Goal: Task Accomplishment & Management: Use online tool/utility

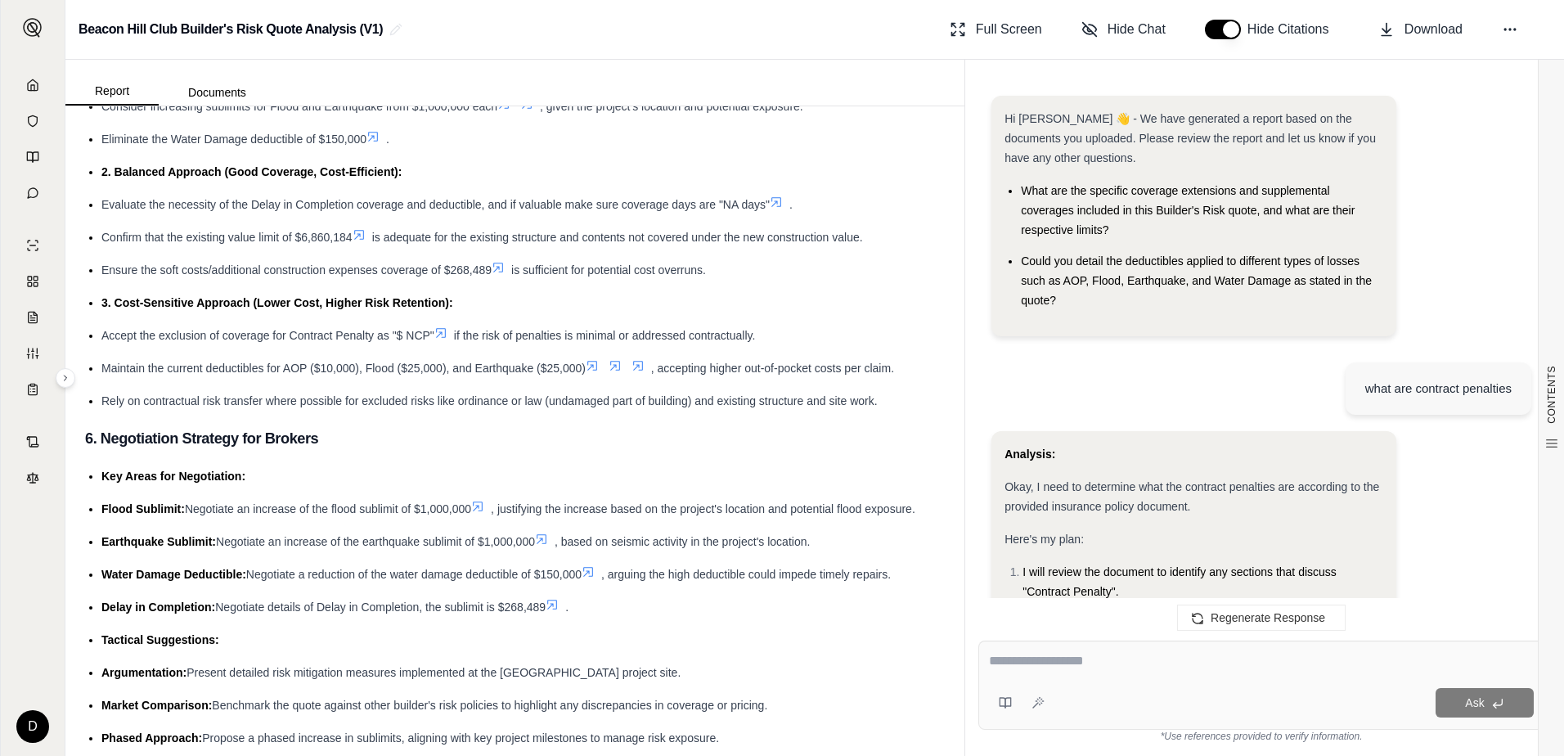
scroll to position [3271, 0]
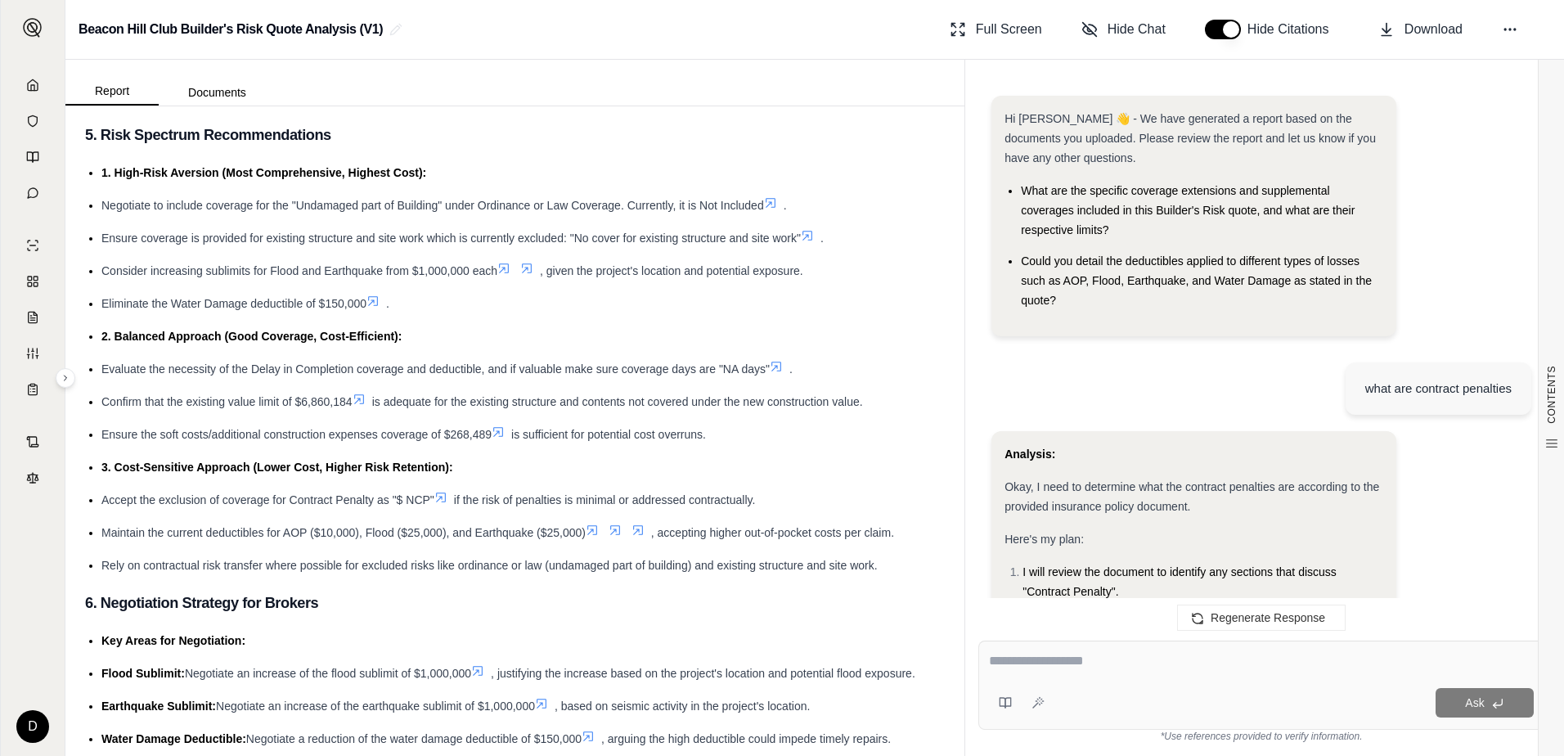
click at [124, 33] on h2 "Beacon Hill Club Builder's Risk Quote Analysis (V1)" at bounding box center [231, 29] width 304 height 29
click at [35, 87] on icon at bounding box center [32, 85] width 13 height 13
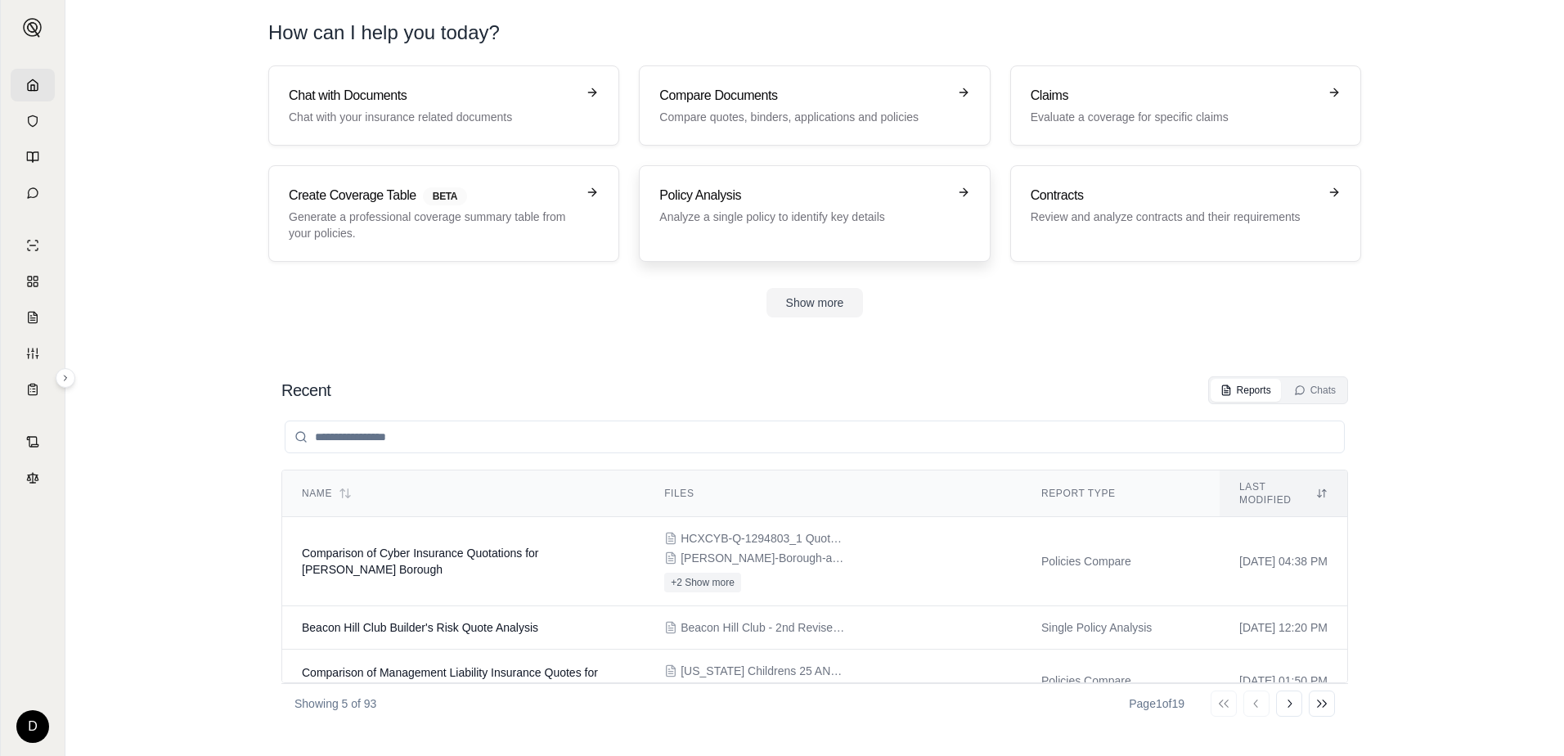
click at [738, 238] on div "Policy Analysis Analyze a single policy to identify key details" at bounding box center [814, 214] width 310 height 56
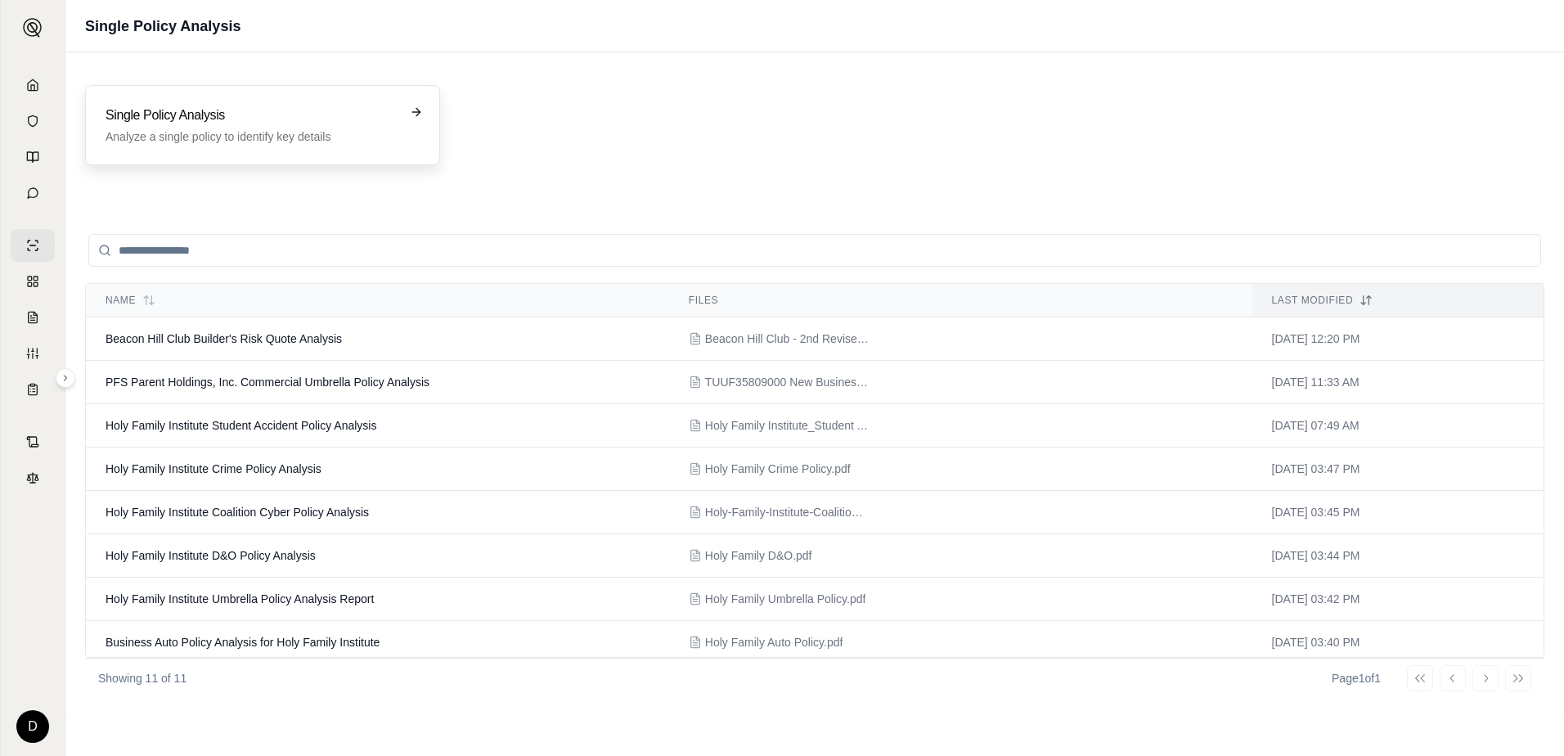
click at [236, 135] on p "Analyze a single policy to identify key details" at bounding box center [251, 136] width 291 height 16
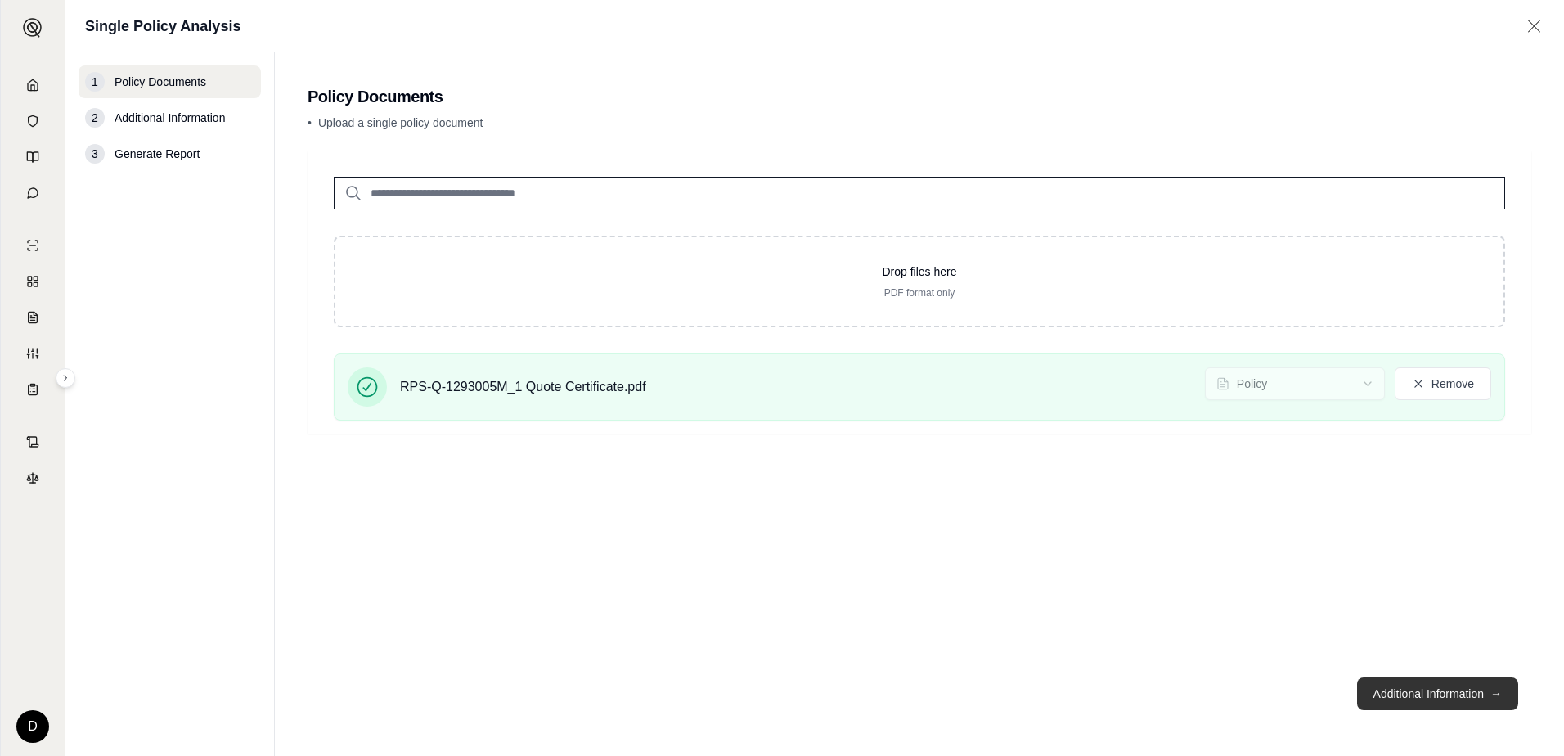
click at [1248, 688] on button "Additional Information →" at bounding box center [1437, 693] width 161 height 33
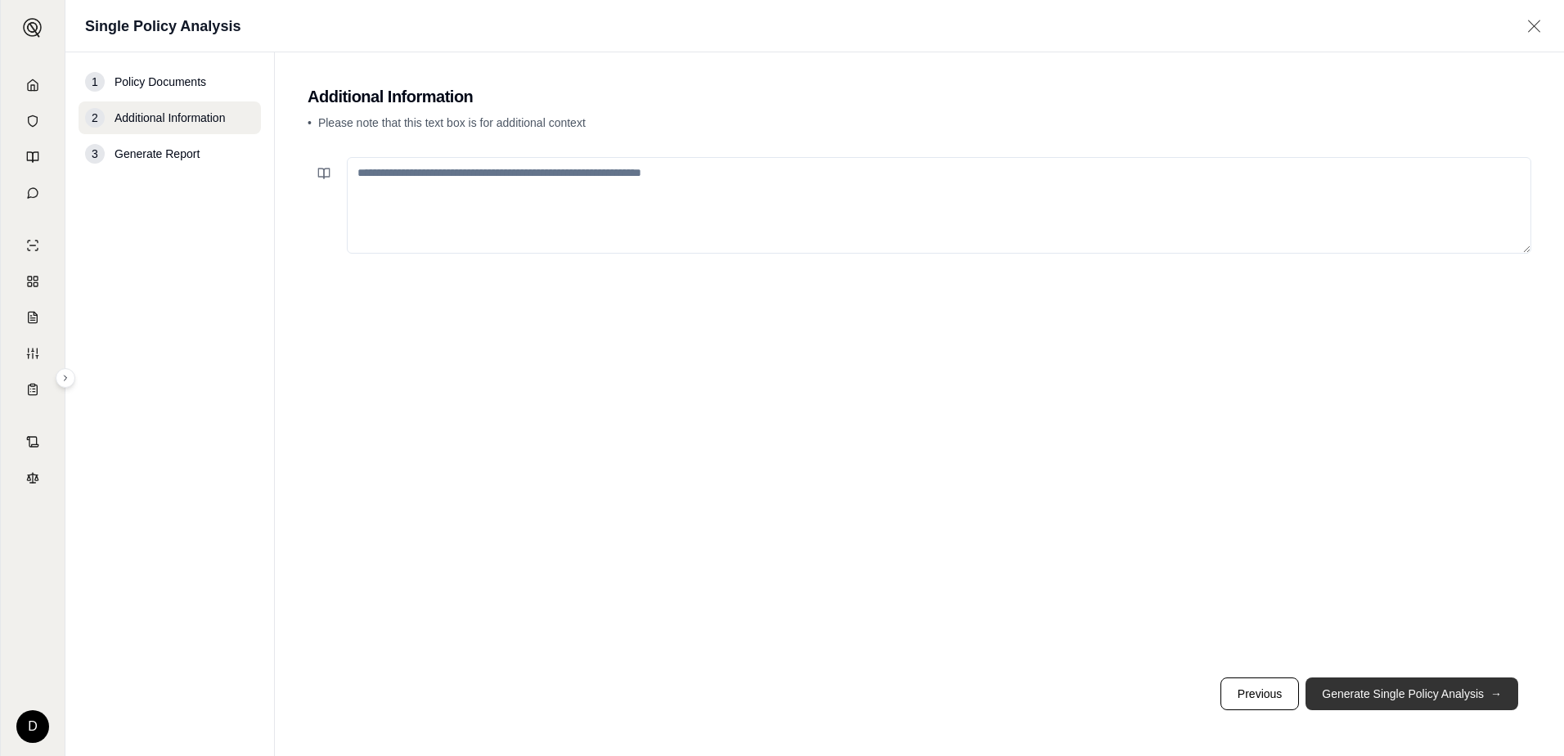
click at [1248, 697] on button "Generate Single Policy Analysis →" at bounding box center [1412, 693] width 213 height 33
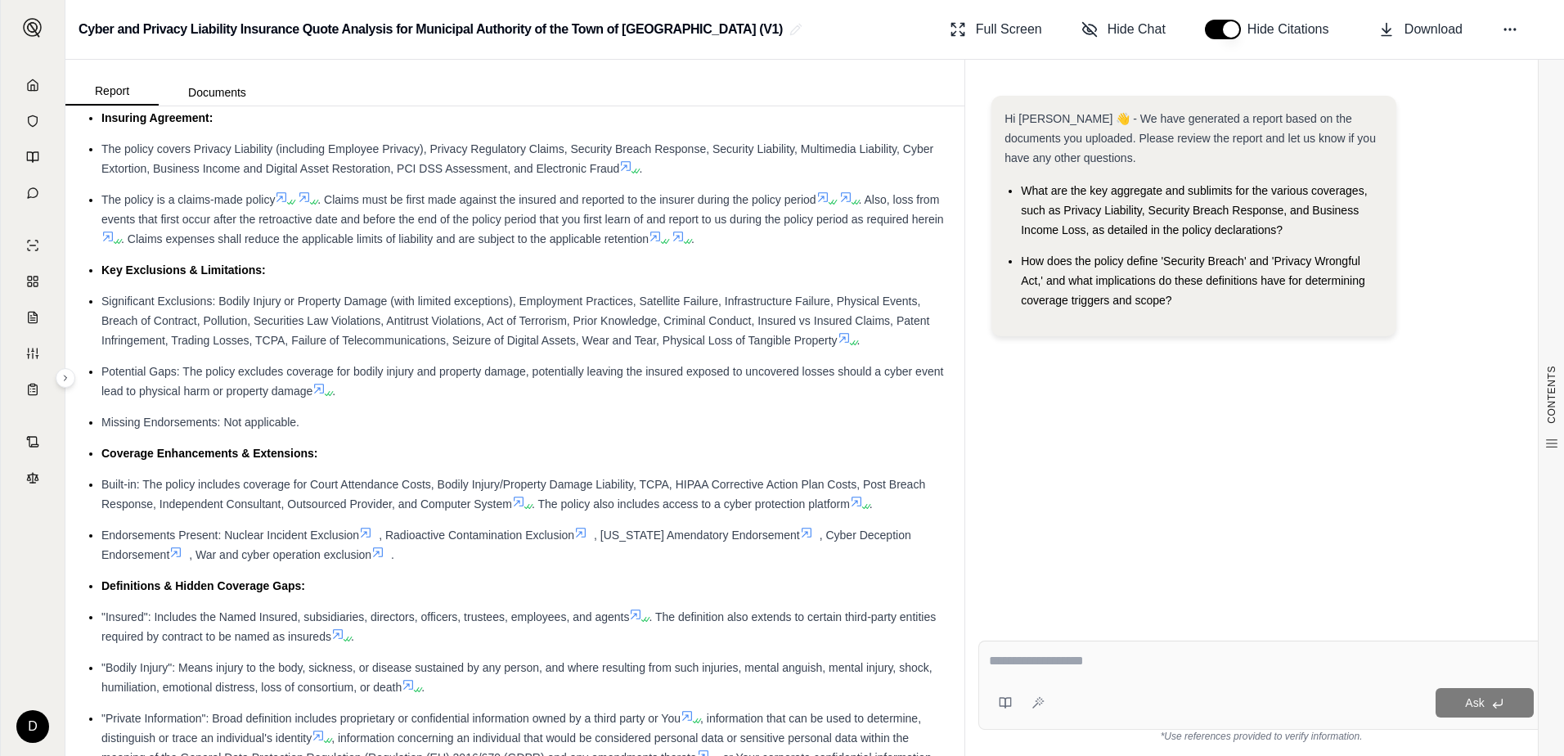
scroll to position [409, 0]
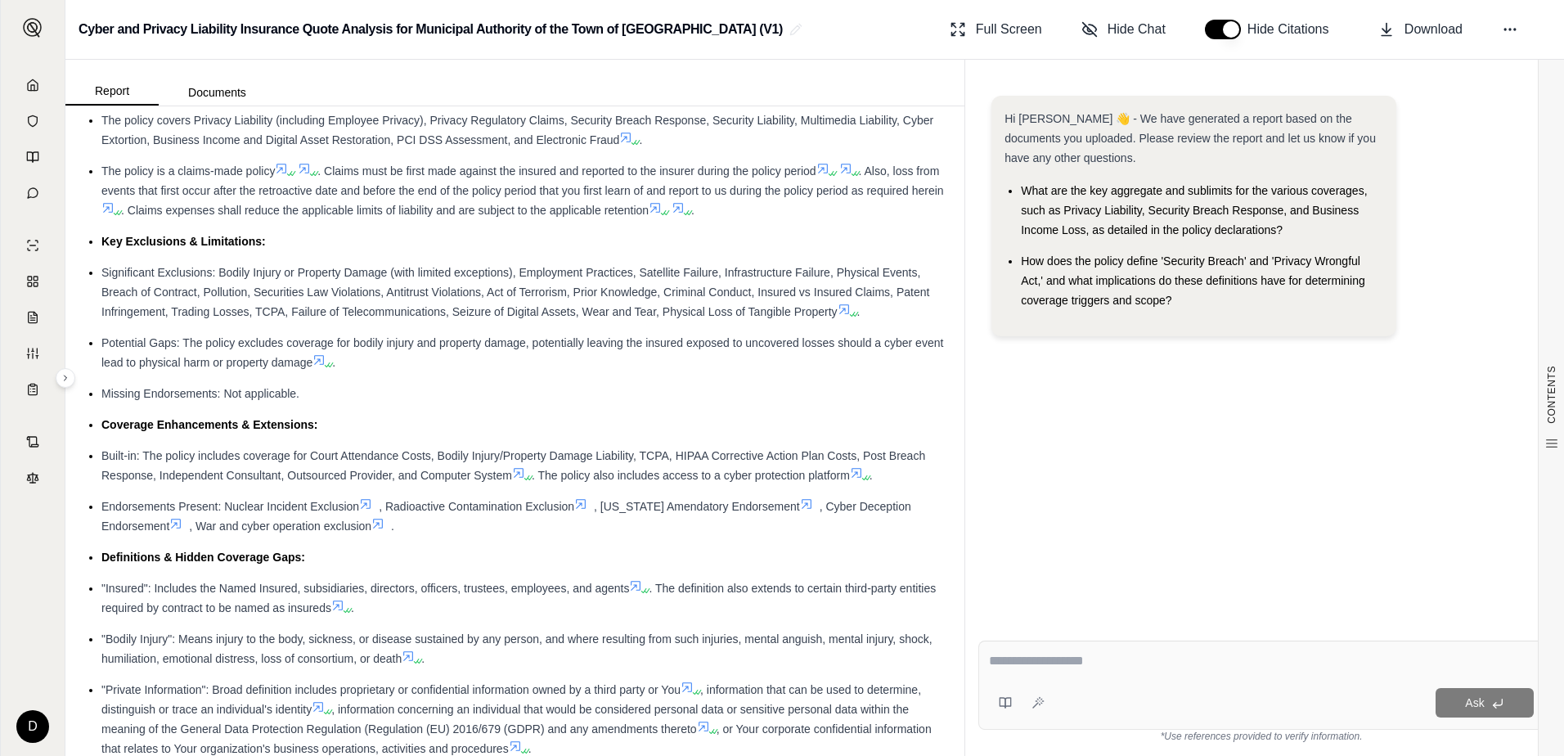
click at [523, 451] on span "Built-in: The policy includes coverage for Court Attendance Costs, Bodily Injur…" at bounding box center [513, 465] width 824 height 33
click at [175, 524] on icon at bounding box center [175, 523] width 13 height 13
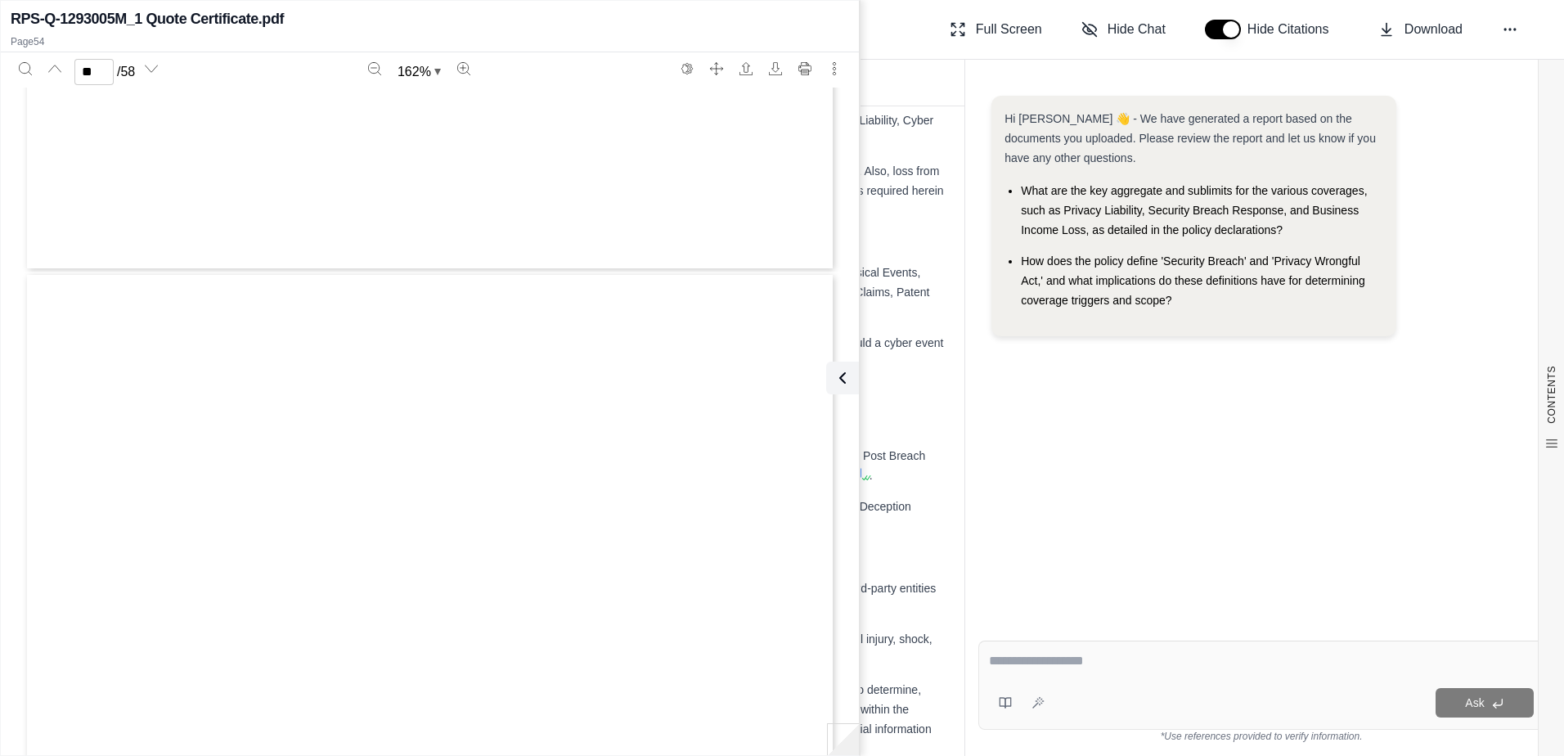
scroll to position [55520, 0]
type input "**"
click at [910, 56] on div "Cyber and Privacy Liability Insurance Quote Analysis for Municipal Authority of…" at bounding box center [814, 30] width 1499 height 60
click at [878, 38] on div "Cyber and Privacy Liability Insurance Quote Analysis for Municipal Authority of…" at bounding box center [814, 30] width 1499 height 60
click at [839, 379] on icon at bounding box center [839, 378] width 5 height 10
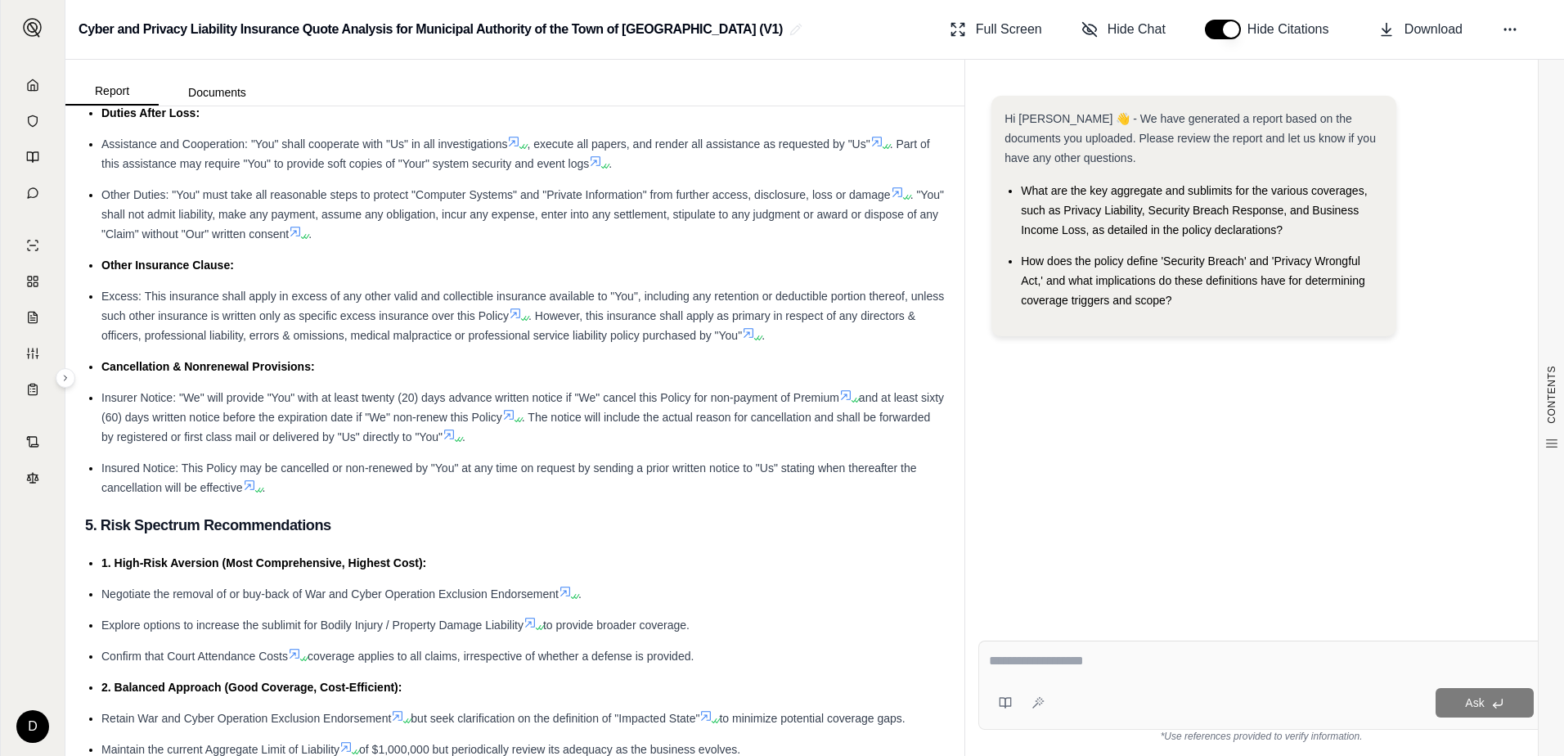
scroll to position [4500, 0]
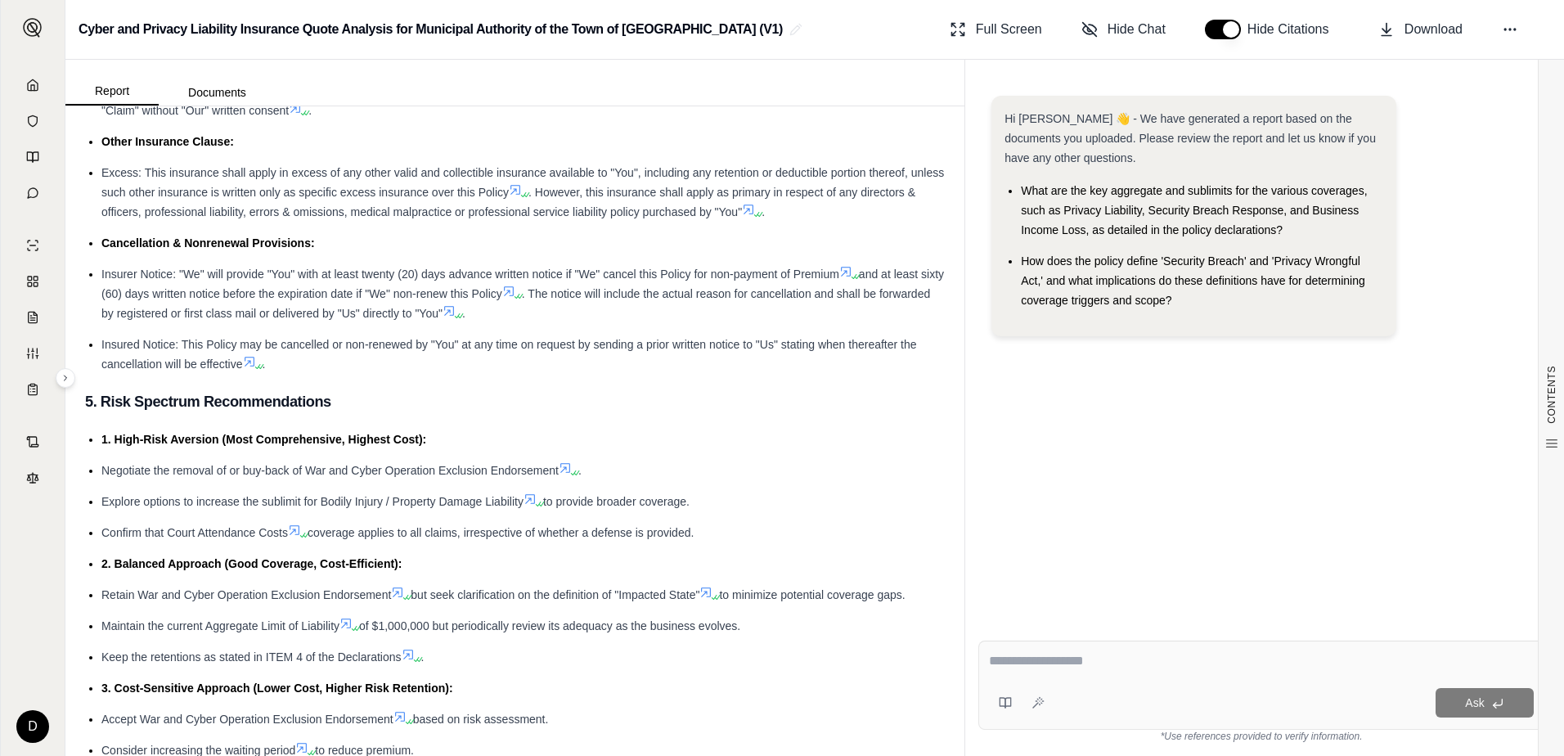
click at [532, 502] on icon at bounding box center [530, 498] width 13 height 13
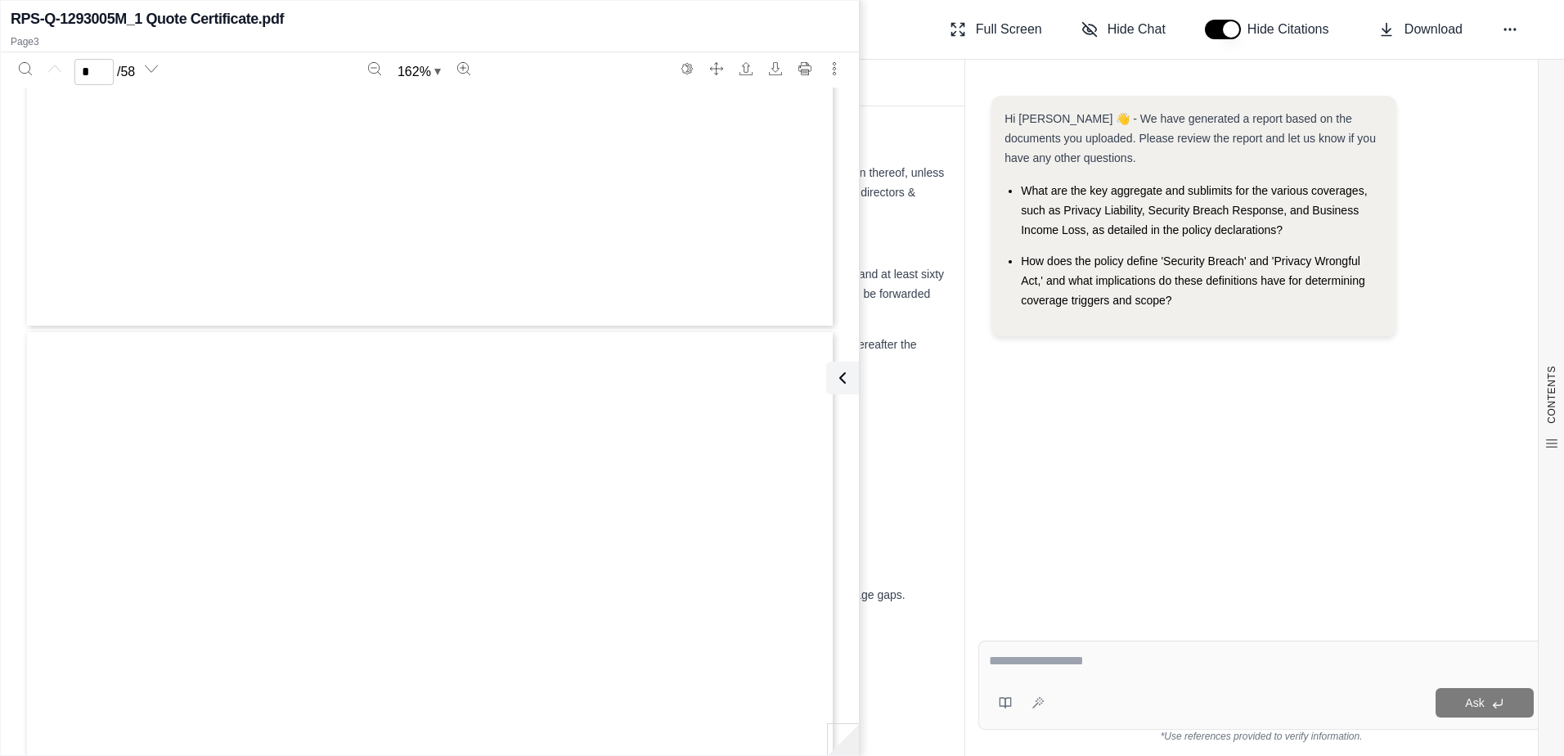
type input "*"
click at [884, 47] on div "Cyber and Privacy Liability Insurance Quote Analysis for Municipal Authority of…" at bounding box center [814, 30] width 1499 height 60
click at [849, 377] on button at bounding box center [839, 378] width 33 height 33
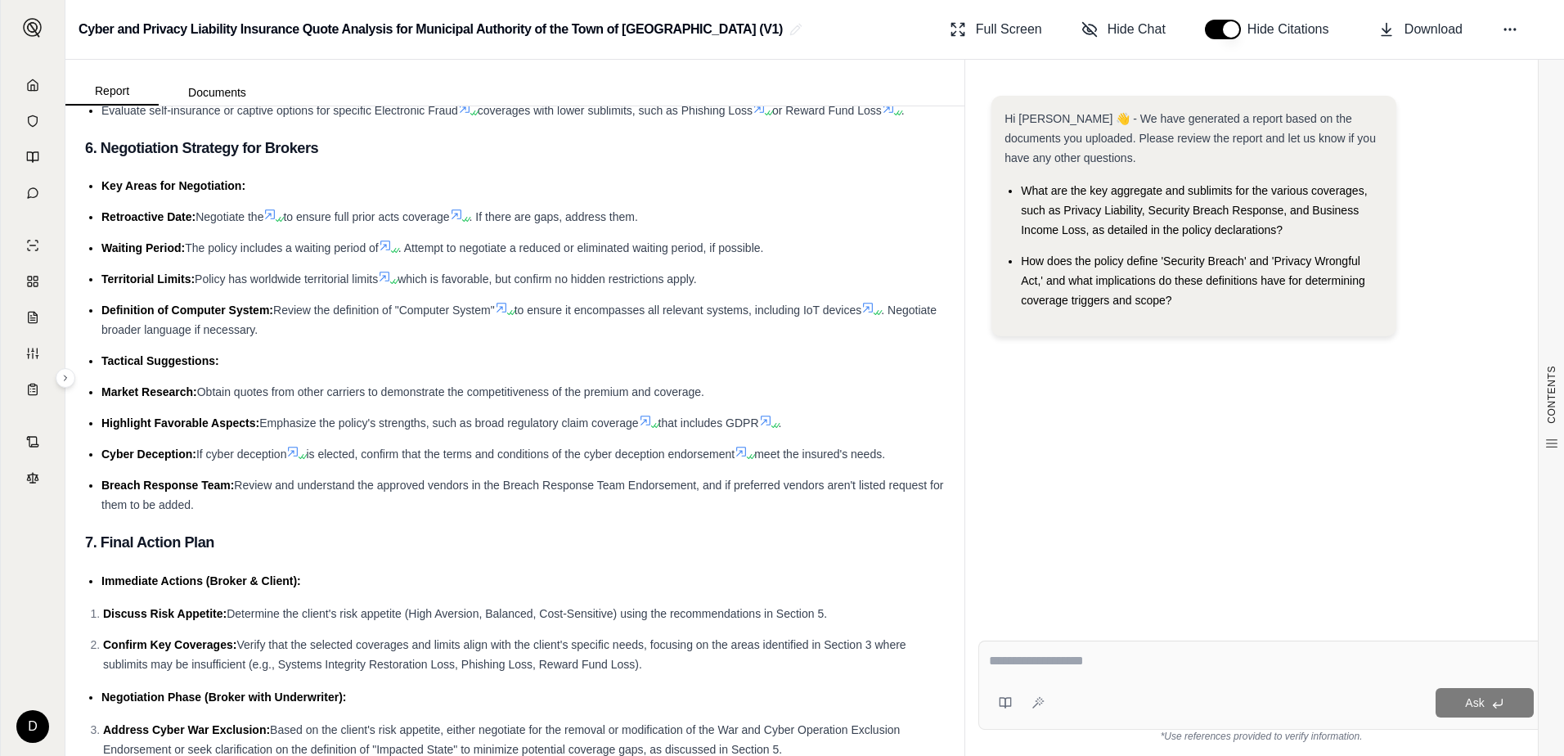
scroll to position [4598, 0]
